Goal: Task Accomplishment & Management: Use online tool/utility

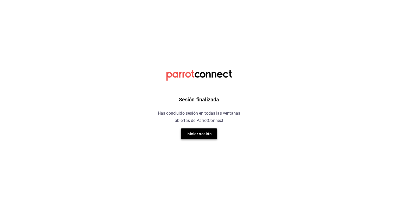
click at [193, 133] on button "Iniciar sesión" at bounding box center [199, 134] width 36 height 11
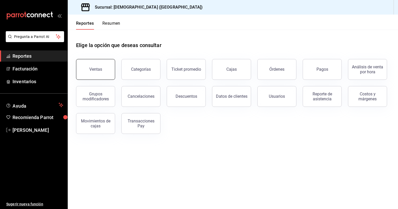
click at [97, 62] on button "Ventas" at bounding box center [95, 69] width 39 height 21
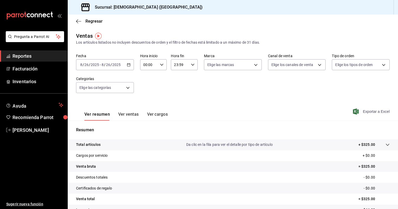
click at [362, 114] on span "Exportar a Excel" at bounding box center [372, 112] width 36 height 6
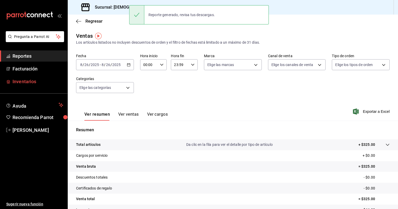
click at [36, 80] on span "Inventarios" at bounding box center [37, 81] width 51 height 7
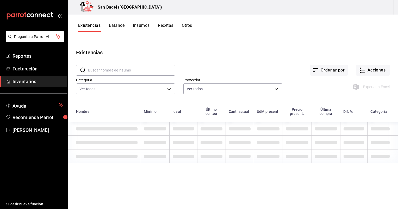
click at [159, 26] on button "Recetas" at bounding box center [165, 27] width 15 height 9
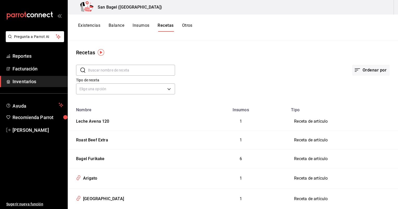
click at [115, 24] on button "Balance" at bounding box center [117, 27] width 16 height 9
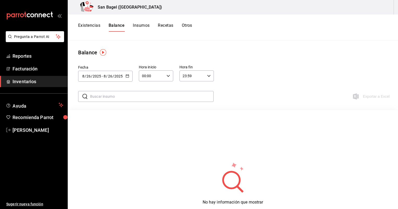
click at [89, 25] on button "Existencias" at bounding box center [89, 27] width 22 height 9
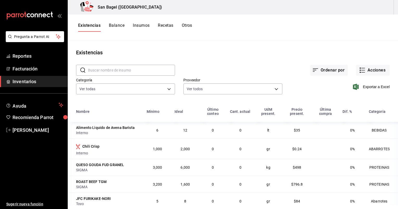
drag, startPoint x: 111, startPoint y: 21, endPoint x: 112, endPoint y: 24, distance: 3.3
click at [112, 24] on div "Existencias Balance Insumos Recetas Otros" at bounding box center [233, 28] width 330 height 26
click at [112, 24] on button "Balance" at bounding box center [117, 27] width 16 height 9
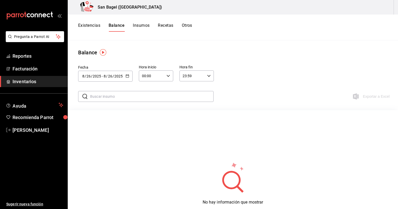
click at [143, 25] on button "Insumos" at bounding box center [141, 27] width 17 height 9
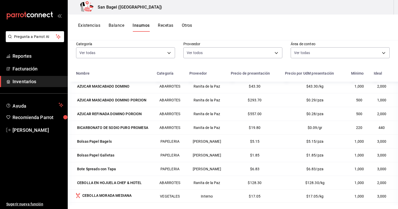
scroll to position [231, 0]
drag, startPoint x: 175, startPoint y: 135, endPoint x: 166, endPoint y: 149, distance: 16.7
drag, startPoint x: 166, startPoint y: 149, endPoint x: 163, endPoint y: 144, distance: 6.1
click at [163, 148] on td "PAPELERIA" at bounding box center [170, 155] width 33 height 14
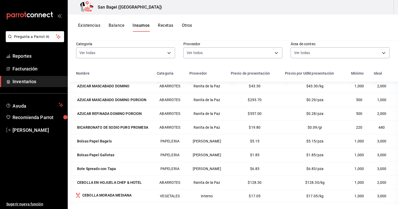
click at [161, 139] on td "PAPELERIA" at bounding box center [170, 141] width 33 height 14
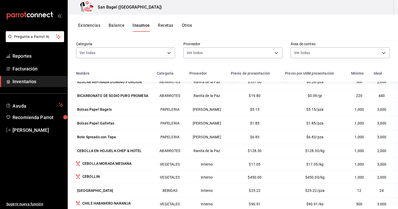
scroll to position [263, 0]
click at [34, 58] on span "Reportes" at bounding box center [37, 56] width 51 height 7
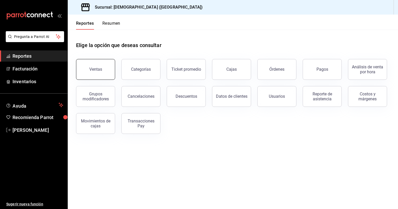
click at [97, 73] on button "Ventas" at bounding box center [95, 69] width 39 height 21
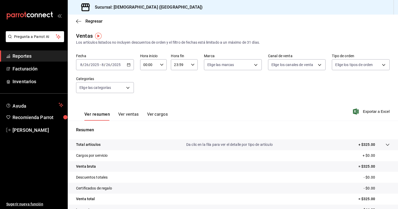
click at [133, 112] on button "Ver ventas" at bounding box center [128, 116] width 21 height 9
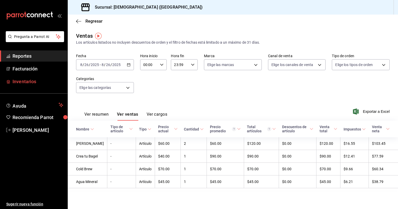
click at [31, 79] on span "Inventarios" at bounding box center [37, 81] width 51 height 7
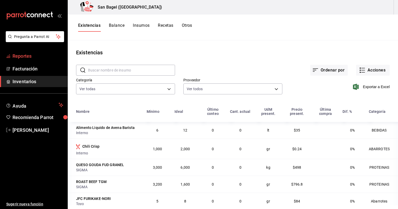
click at [24, 52] on link "Reportes" at bounding box center [33, 56] width 67 height 11
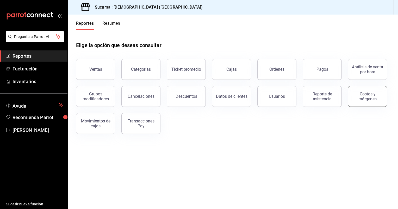
click at [357, 100] on div "Costos y márgenes" at bounding box center [367, 97] width 32 height 10
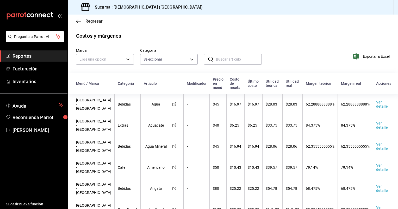
click at [76, 19] on icon "button" at bounding box center [78, 21] width 5 height 5
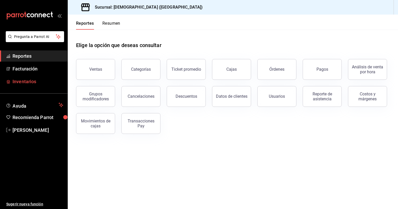
click at [32, 81] on span "Inventarios" at bounding box center [37, 81] width 51 height 7
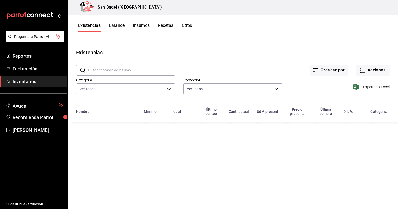
click at [139, 25] on button "Insumos" at bounding box center [141, 27] width 17 height 9
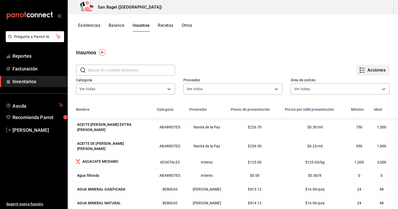
click at [361, 70] on icon "button" at bounding box center [362, 70] width 6 height 6
click at [357, 77] on span "Exportar lista de insumos" at bounding box center [357, 77] width 41 height 4
